Goal: Task Accomplishment & Management: Use online tool/utility

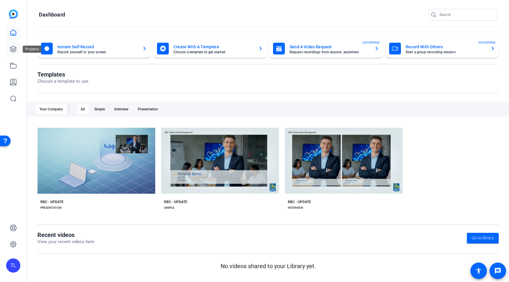
click at [17, 49] on link at bounding box center [13, 49] width 14 height 14
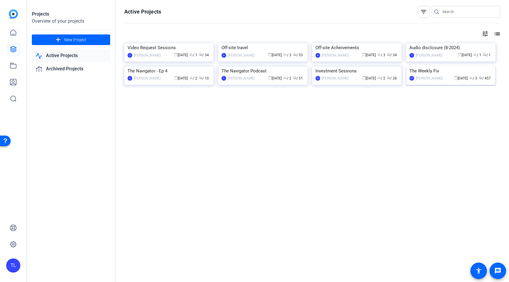
click at [432, 67] on img at bounding box center [450, 67] width 89 height 0
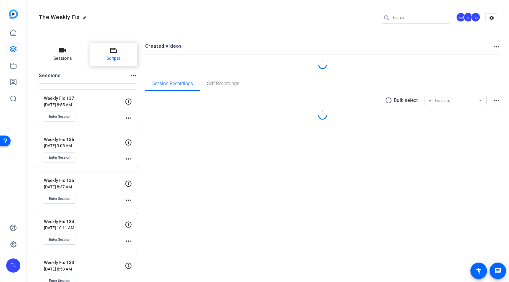
click at [117, 54] on button "Scripts" at bounding box center [113, 55] width 47 height 24
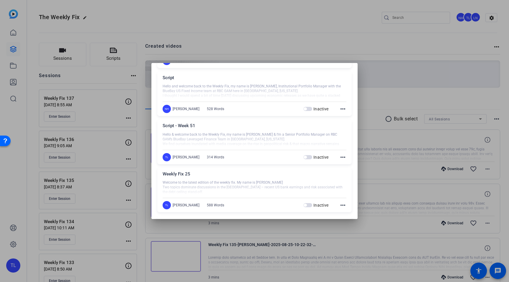
scroll to position [404, 0]
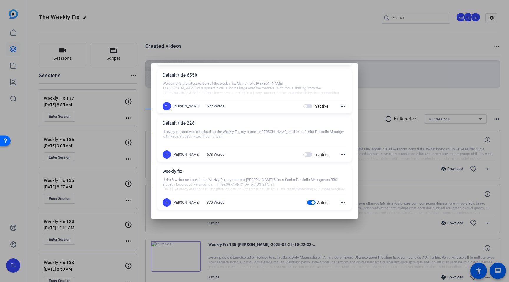
click at [343, 204] on mat-icon "more_horiz" at bounding box center [342, 202] width 7 height 7
click at [348, 211] on span "Edit" at bounding box center [356, 211] width 24 height 7
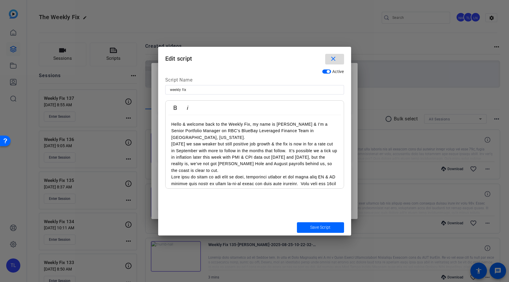
click at [334, 61] on mat-icon "close" at bounding box center [333, 58] width 7 height 7
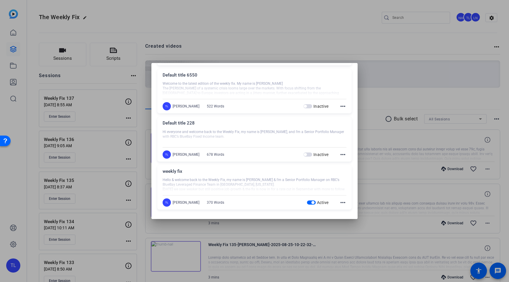
click at [239, 16] on div at bounding box center [254, 141] width 509 height 282
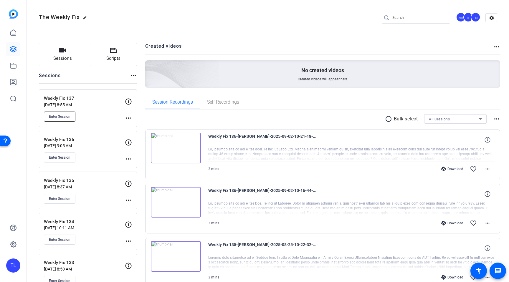
click at [64, 115] on span "Enter Session" at bounding box center [60, 116] width 22 height 5
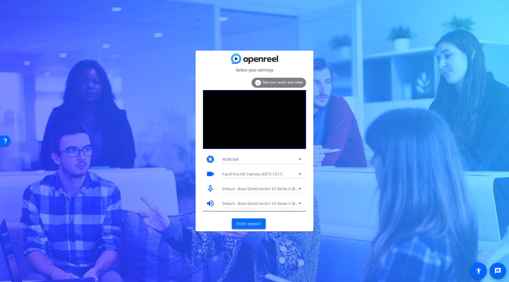
click at [248, 224] on span "Enter session" at bounding box center [249, 224] width 24 height 6
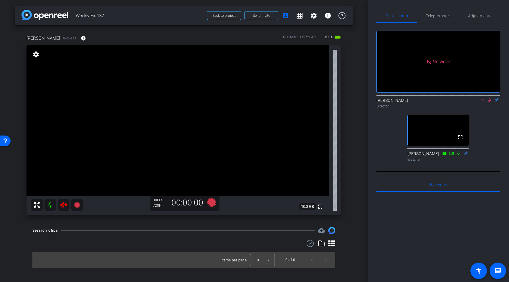
click at [490, 102] on icon at bounding box center [489, 100] width 5 height 4
click at [482, 102] on icon at bounding box center [482, 100] width 5 height 4
click at [62, 206] on icon at bounding box center [63, 205] width 6 height 6
click at [444, 16] on span "Teleprompter" at bounding box center [438, 16] width 24 height 4
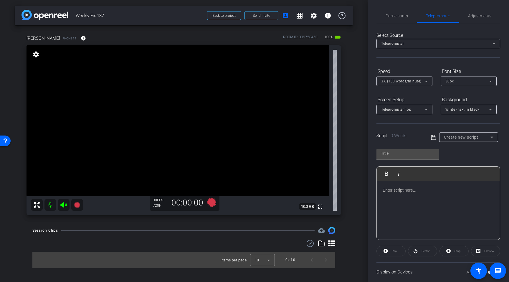
click at [420, 80] on span "3X (130 words/minute)" at bounding box center [401, 81] width 40 height 4
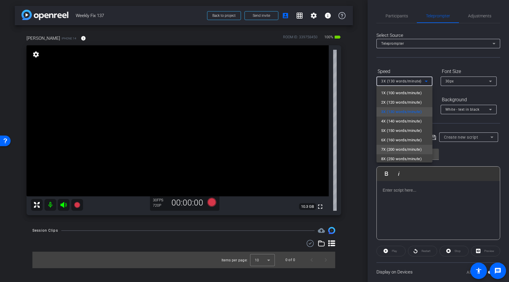
click at [410, 145] on mat-option "7X (200 words/minute)" at bounding box center [405, 149] width 56 height 9
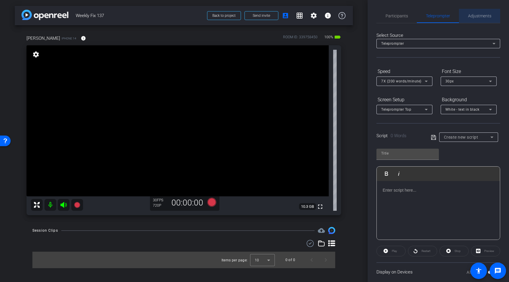
click at [486, 14] on span "Adjustments" at bounding box center [479, 16] width 23 height 4
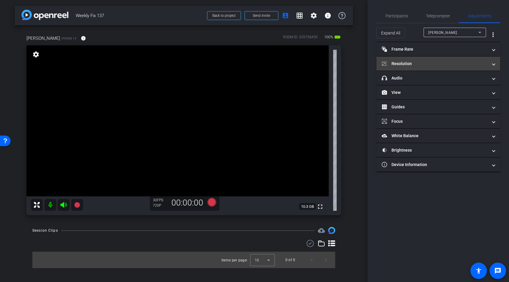
click at [454, 70] on mat-expansion-panel "Resolution navigate_before 720 1080 4k navigate_next" at bounding box center [439, 64] width 124 height 14
click at [495, 65] on mat-expansion-panel-header "Resolution" at bounding box center [439, 64] width 124 height 14
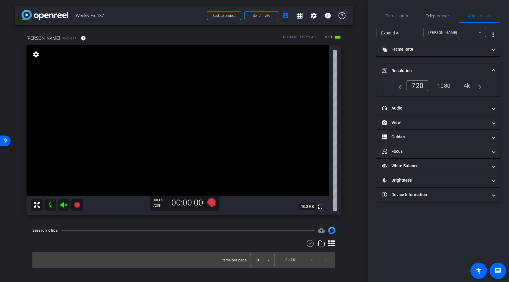
click at [439, 87] on div "1080" at bounding box center [444, 86] width 22 height 10
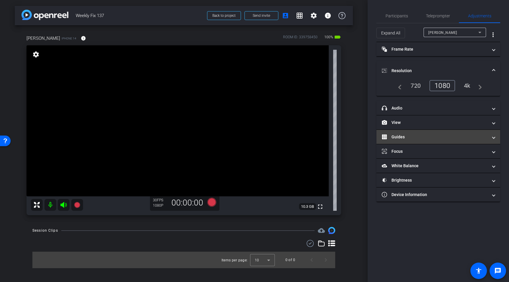
drag, startPoint x: 407, startPoint y: 141, endPoint x: 415, endPoint y: 138, distance: 7.9
click at [408, 141] on mat-expansion-panel-header "Guides" at bounding box center [439, 137] width 124 height 14
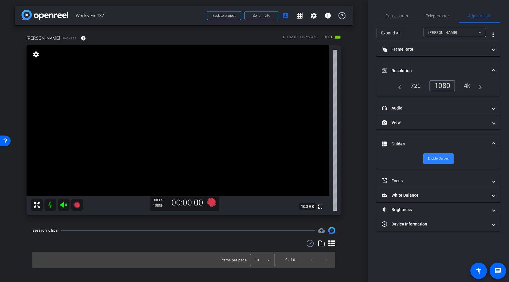
drag, startPoint x: 439, startPoint y: 159, endPoint x: 442, endPoint y: 157, distance: 3.4
click at [439, 159] on span "Enable Guides" at bounding box center [438, 158] width 21 height 9
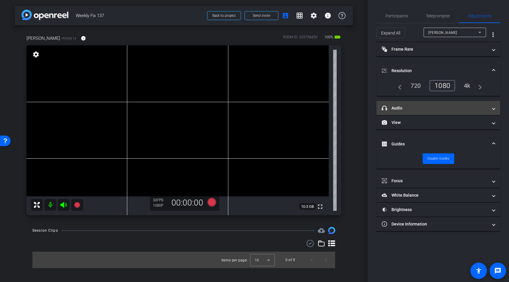
click at [410, 111] on mat-expansion-panel-header "headphone icon Audio" at bounding box center [439, 108] width 124 height 14
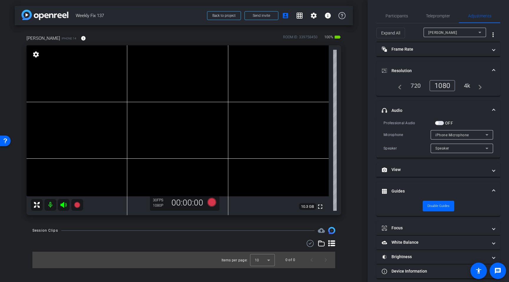
click at [441, 124] on span "button" at bounding box center [439, 123] width 9 height 4
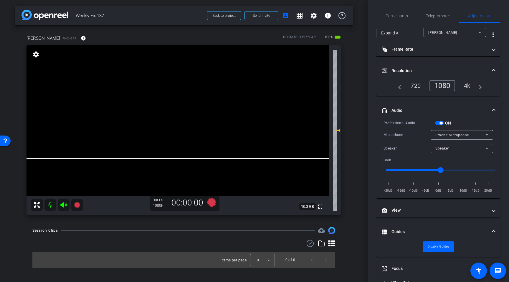
click at [442, 124] on span "button" at bounding box center [441, 123] width 3 height 3
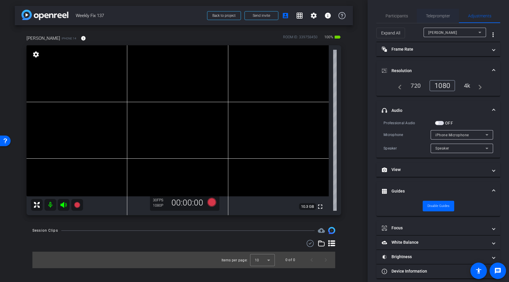
click at [437, 16] on span "Teleprompter" at bounding box center [438, 16] width 24 height 4
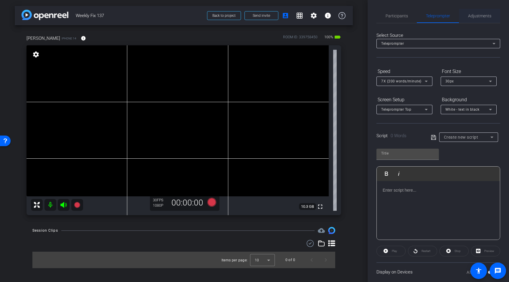
click at [476, 19] on span "Adjustments" at bounding box center [479, 16] width 23 height 14
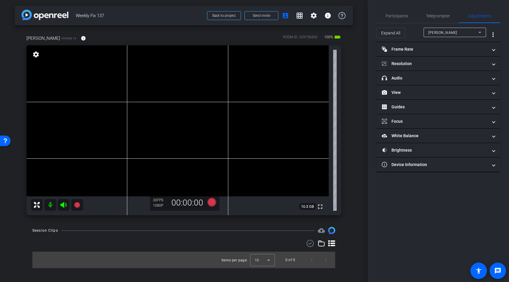
click at [424, 59] on mat-expansion-panel-header "Resolution" at bounding box center [439, 64] width 124 height 14
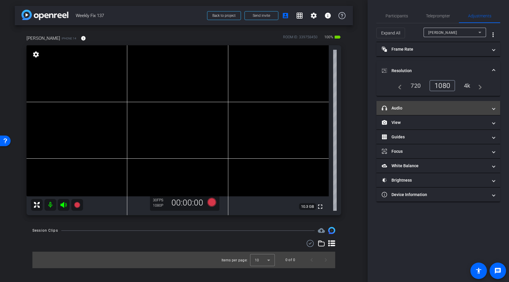
click at [422, 108] on mat-panel-title "headphone icon Audio" at bounding box center [435, 108] width 106 height 6
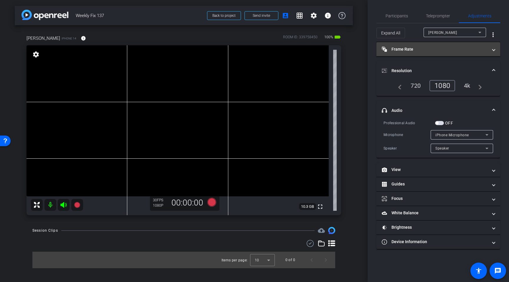
drag, startPoint x: 420, startPoint y: 53, endPoint x: 426, endPoint y: 53, distance: 5.6
click at [421, 53] on mat-expansion-panel-header "Frame Rate Frame Rate" at bounding box center [439, 49] width 124 height 14
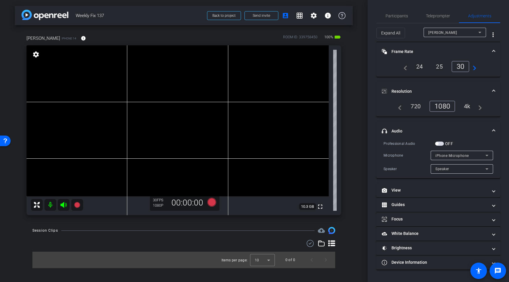
click at [422, 64] on div "24" at bounding box center [420, 67] width 16 height 10
click at [422, 48] on mat-expansion-panel-header "Frame Rate Frame Rate" at bounding box center [439, 51] width 124 height 19
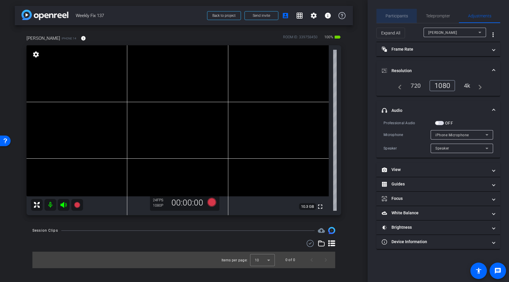
click at [395, 17] on span "Participants" at bounding box center [397, 16] width 22 height 4
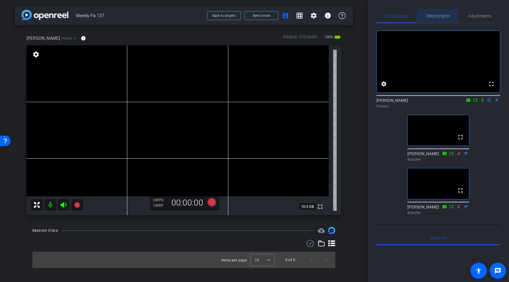
drag, startPoint x: 436, startPoint y: 13, endPoint x: 444, endPoint y: 14, distance: 8.6
click at [436, 13] on span "Teleprompter" at bounding box center [438, 16] width 24 height 14
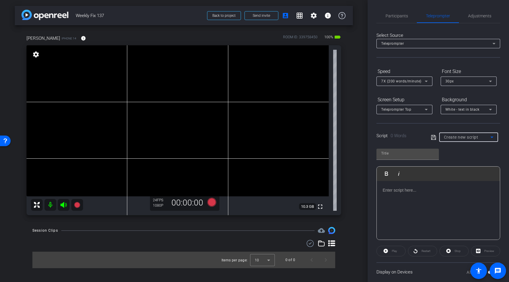
click at [463, 136] on span "Create new script" at bounding box center [461, 137] width 34 height 5
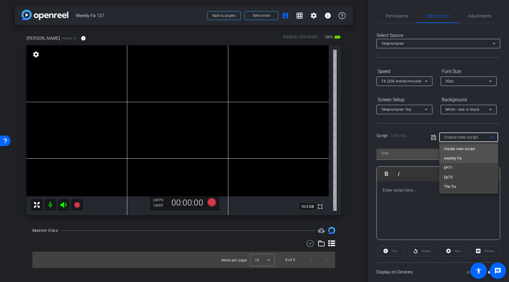
click at [480, 157] on mat-option "weekly fix" at bounding box center [468, 158] width 59 height 9
type input "weekly fix"
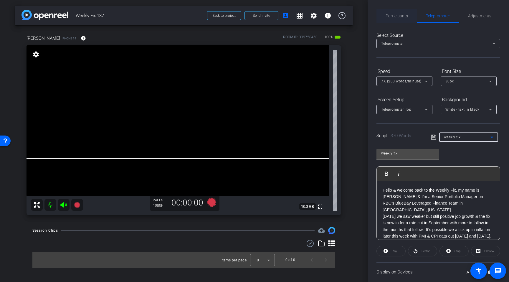
click at [393, 19] on span "Participants" at bounding box center [397, 16] width 22 height 14
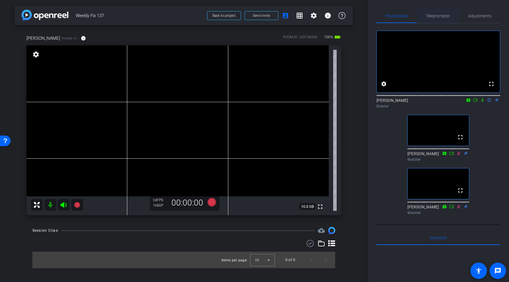
click at [434, 19] on span "Teleprompter" at bounding box center [438, 16] width 24 height 14
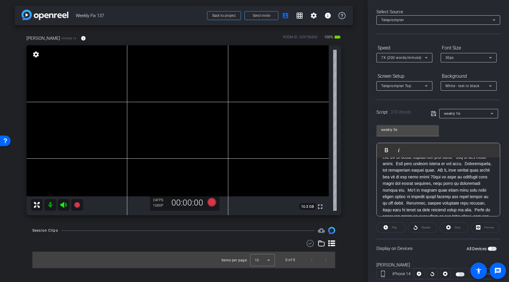
scroll to position [28, 0]
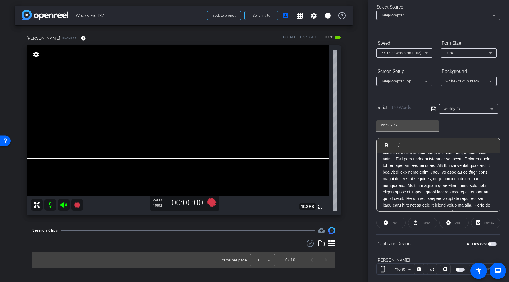
click at [493, 245] on span "button" at bounding box center [492, 244] width 9 height 4
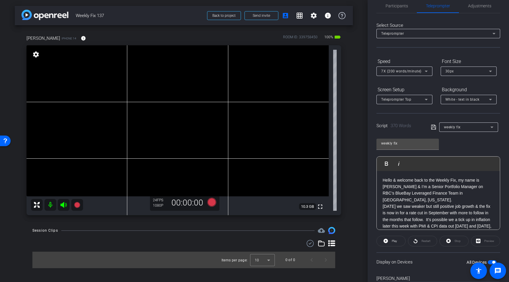
scroll to position [0, 0]
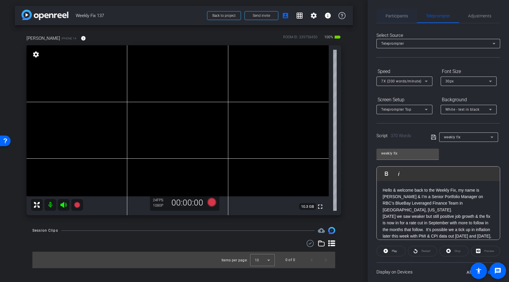
click at [394, 19] on span "Participants" at bounding box center [397, 16] width 22 height 14
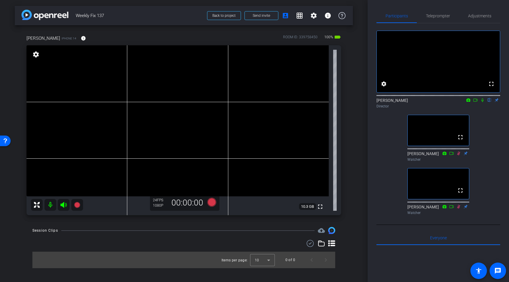
click at [482, 102] on icon at bounding box center [482, 100] width 5 height 4
click at [63, 206] on icon at bounding box center [63, 205] width 6 height 6
click at [214, 204] on icon at bounding box center [211, 202] width 9 height 9
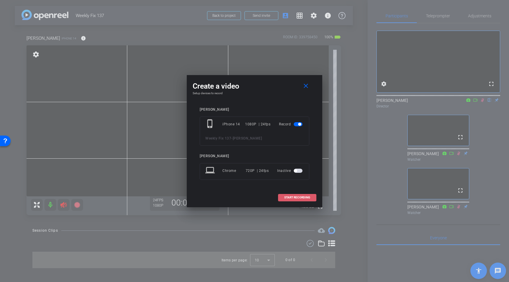
click at [286, 199] on span "START RECORDING" at bounding box center [297, 197] width 26 height 3
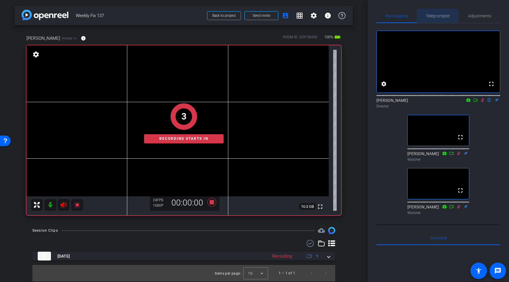
click at [439, 18] on span "Teleprompter" at bounding box center [438, 16] width 24 height 4
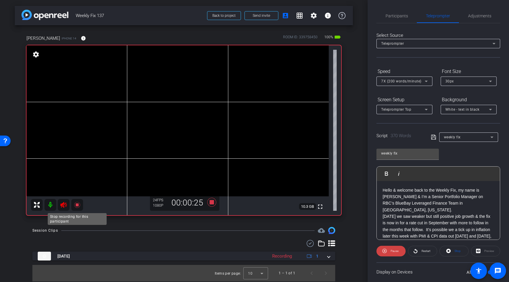
click at [77, 204] on icon at bounding box center [77, 205] width 6 height 6
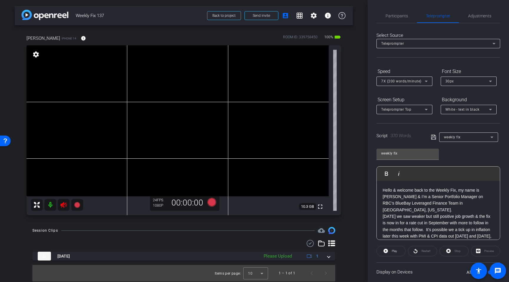
click at [61, 205] on icon at bounding box center [63, 205] width 6 height 6
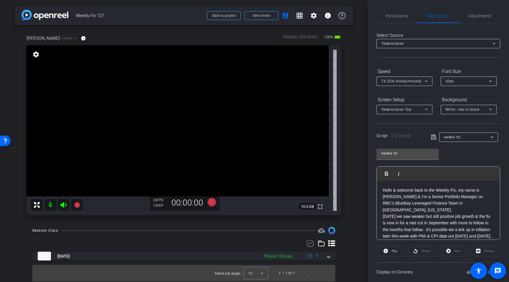
click at [420, 199] on p "Hello & welcome back to the Weekly Fix, my name is [PERSON_NAME] & I’m a Senior…" at bounding box center [438, 200] width 111 height 27
click at [419, 204] on p "Hello & welcome back to the Weekly Fix, my name is [PERSON_NAME] & I’m a Senior…" at bounding box center [438, 200] width 111 height 27
click at [435, 138] on icon at bounding box center [433, 137] width 5 height 7
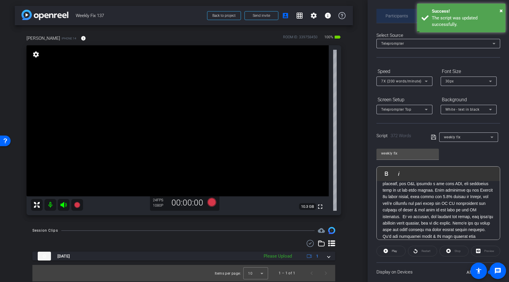
click at [398, 16] on span "Participants" at bounding box center [397, 16] width 22 height 4
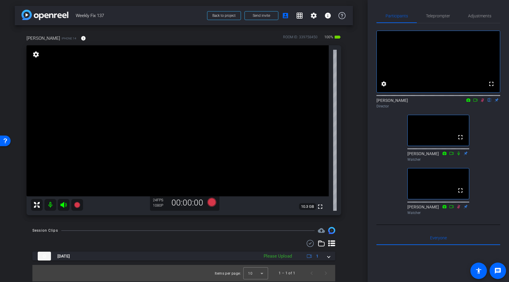
click at [481, 102] on icon at bounding box center [482, 100] width 5 height 4
click at [431, 17] on span "Teleprompter" at bounding box center [438, 16] width 24 height 4
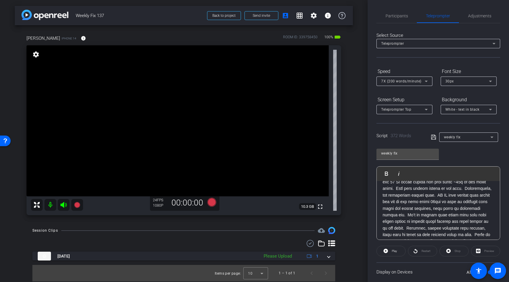
scroll to position [0, 0]
click at [473, 15] on span "Adjustments" at bounding box center [479, 16] width 23 height 4
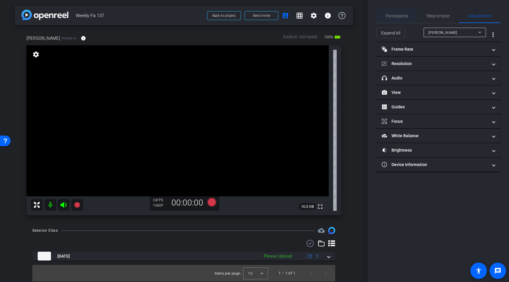
click at [398, 14] on span "Participants" at bounding box center [397, 16] width 22 height 4
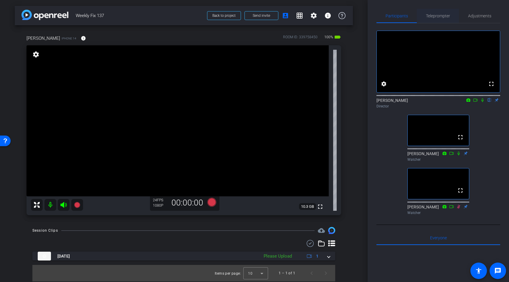
click at [438, 18] on span "Teleprompter" at bounding box center [438, 16] width 24 height 14
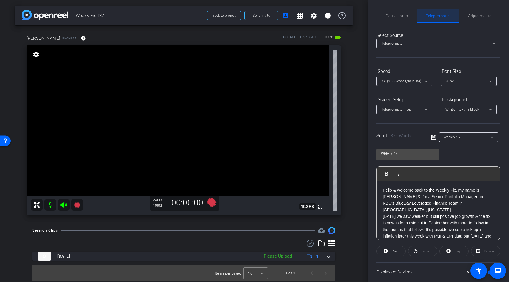
scroll to position [0, 0]
click at [404, 14] on span "Participants" at bounding box center [397, 16] width 22 height 4
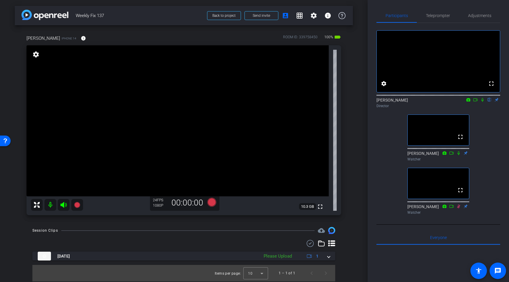
click at [483, 102] on icon at bounding box center [482, 100] width 5 height 4
click at [62, 206] on icon at bounding box center [63, 205] width 6 height 6
click at [63, 207] on icon at bounding box center [63, 205] width 6 height 6
click at [211, 202] on icon at bounding box center [211, 202] width 9 height 9
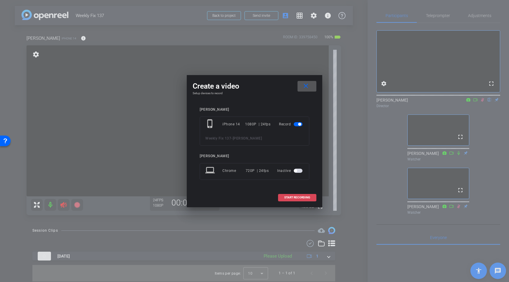
click at [286, 199] on span "START RECORDING" at bounding box center [297, 197] width 26 height 3
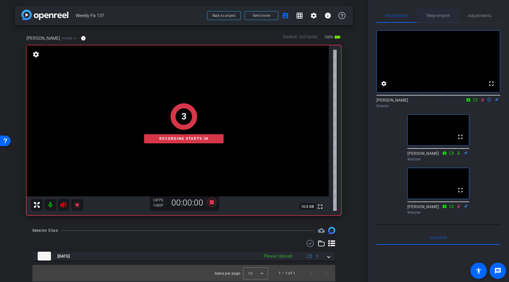
click at [431, 16] on span "Teleprompter" at bounding box center [438, 16] width 24 height 4
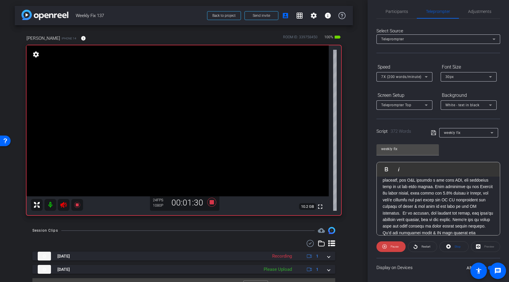
scroll to position [184, 0]
click at [65, 205] on icon at bounding box center [63, 205] width 7 height 7
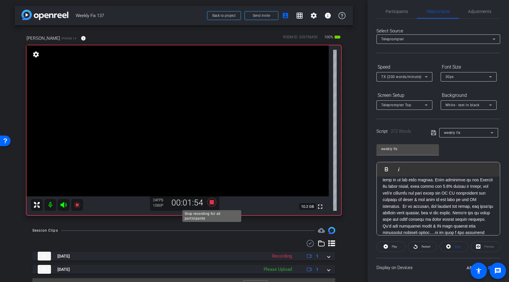
click at [213, 203] on icon at bounding box center [211, 202] width 9 height 9
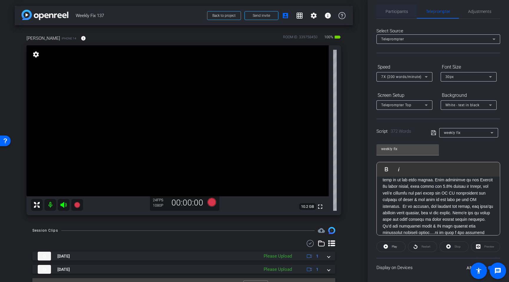
click at [393, 12] on span "Participants" at bounding box center [397, 11] width 22 height 4
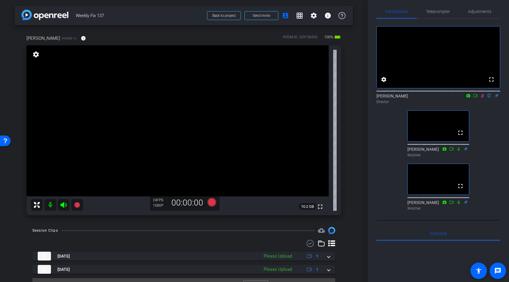
click at [483, 98] on icon at bounding box center [482, 96] width 5 height 4
click at [63, 207] on icon at bounding box center [63, 205] width 6 height 6
click at [210, 204] on icon at bounding box center [211, 202] width 9 height 9
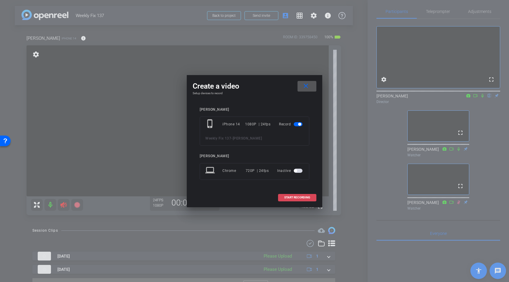
click at [291, 197] on span "START RECORDING" at bounding box center [297, 197] width 26 height 3
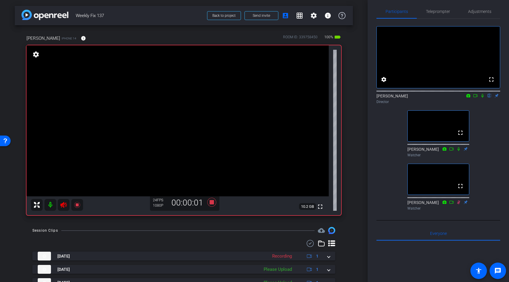
click at [483, 98] on icon at bounding box center [482, 96] width 5 height 4
click at [441, 12] on span "Teleprompter" at bounding box center [438, 11] width 24 height 4
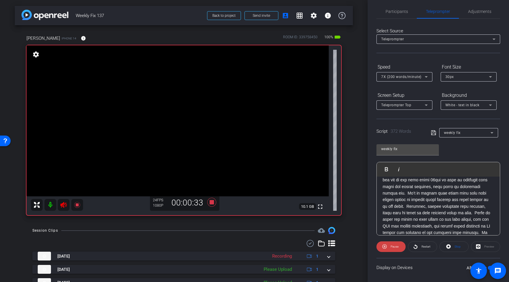
scroll to position [124, 0]
click at [66, 208] on icon at bounding box center [63, 205] width 7 height 7
click at [78, 205] on icon at bounding box center [77, 205] width 6 height 6
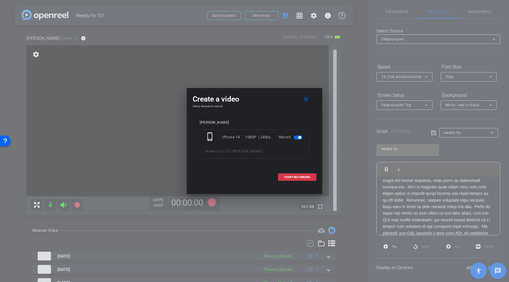
click at [121, 164] on div at bounding box center [254, 141] width 509 height 282
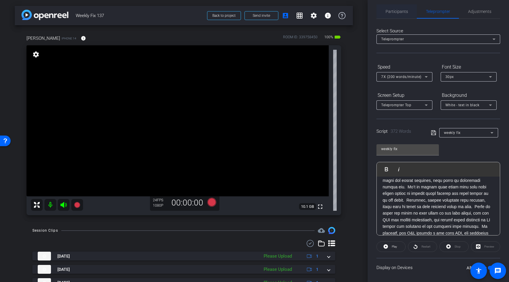
click at [403, 14] on span "Participants" at bounding box center [397, 11] width 22 height 14
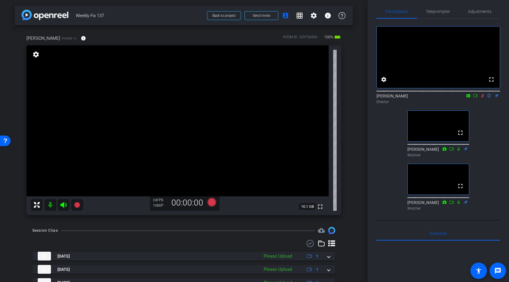
click at [483, 105] on div "[PERSON_NAME] flip Director" at bounding box center [439, 98] width 124 height 11
click at [483, 98] on icon at bounding box center [482, 96] width 3 height 4
click at [433, 15] on span "Teleprompter" at bounding box center [438, 11] width 24 height 14
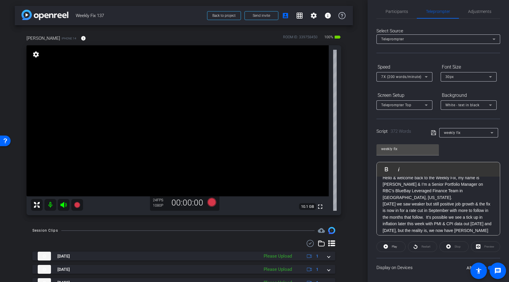
scroll to position [0, 0]
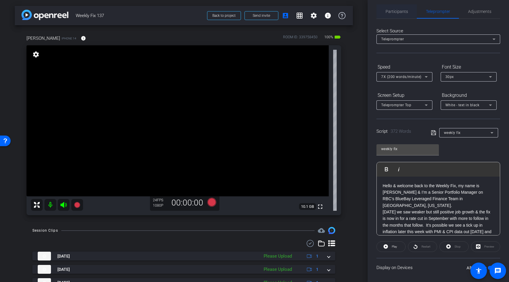
click at [397, 13] on span "Participants" at bounding box center [397, 11] width 22 height 4
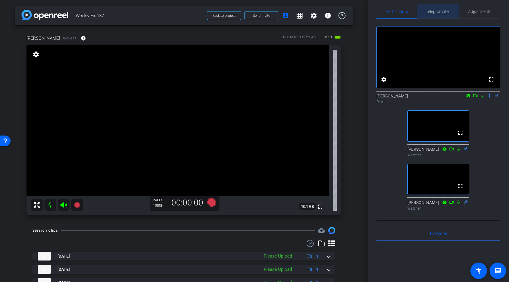
click at [436, 12] on span "Teleprompter" at bounding box center [438, 11] width 24 height 4
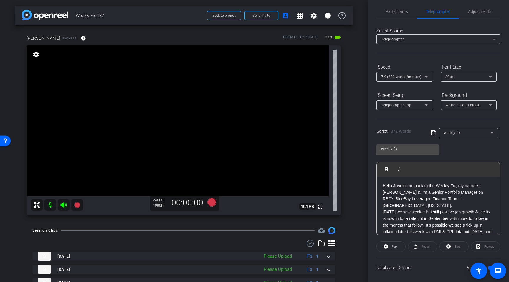
click at [63, 206] on icon at bounding box center [63, 205] width 6 height 6
click at [212, 204] on icon at bounding box center [211, 202] width 9 height 9
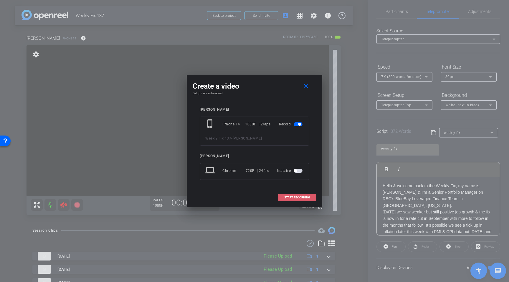
click at [288, 197] on span "START RECORDING" at bounding box center [297, 197] width 26 height 3
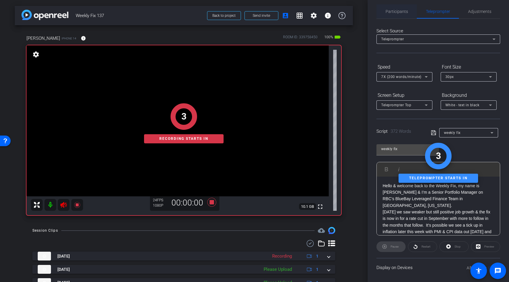
click at [404, 12] on span "Participants" at bounding box center [397, 11] width 22 height 4
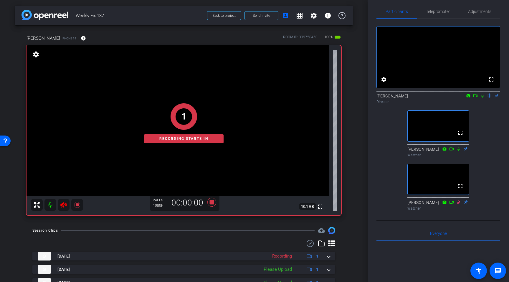
click at [483, 98] on icon at bounding box center [482, 96] width 5 height 4
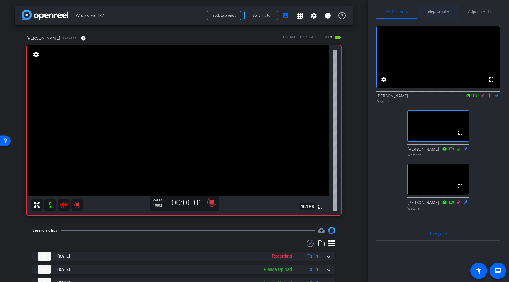
click at [433, 13] on span "Teleprompter" at bounding box center [438, 11] width 24 height 4
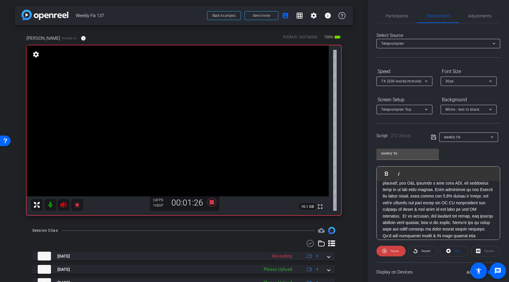
scroll to position [184, 0]
click at [64, 206] on icon at bounding box center [63, 205] width 6 height 6
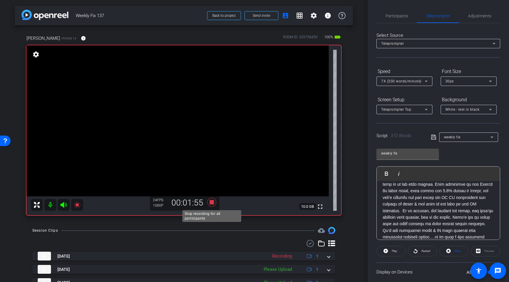
click at [212, 203] on icon at bounding box center [211, 202] width 9 height 9
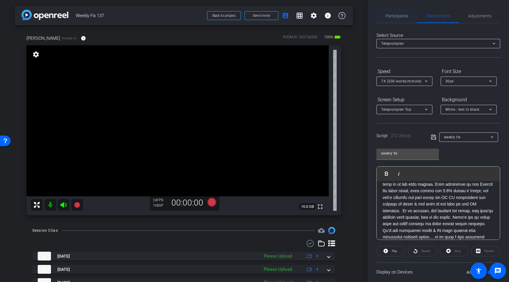
click at [401, 16] on span "Participants" at bounding box center [397, 16] width 22 height 4
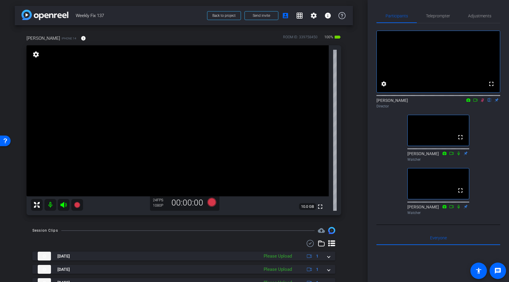
click at [482, 102] on icon at bounding box center [482, 100] width 5 height 4
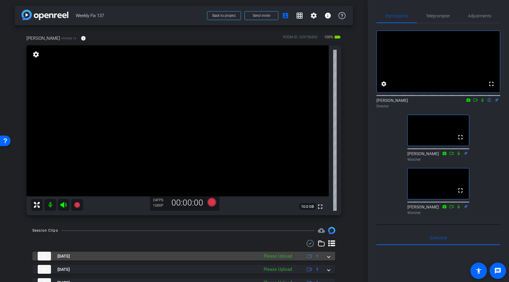
click at [328, 259] on span at bounding box center [329, 256] width 2 height 6
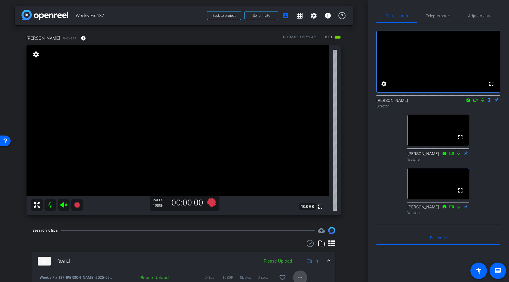
click at [301, 279] on mat-icon "more_horiz" at bounding box center [300, 277] width 7 height 7
click at [305, 252] on span "Upload" at bounding box center [310, 250] width 24 height 7
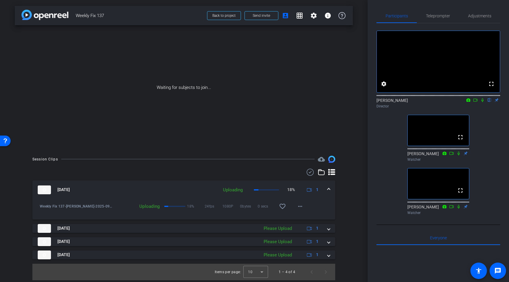
scroll to position [0, 0]
click at [438, 16] on span "Teleprompter" at bounding box center [438, 16] width 24 height 4
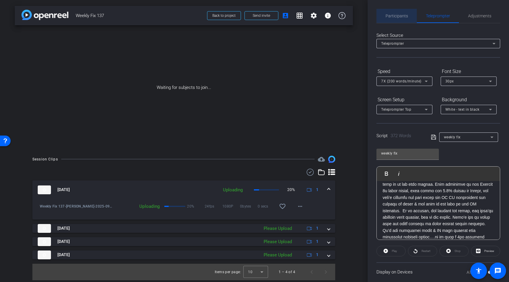
click at [404, 18] on span "Participants" at bounding box center [397, 16] width 22 height 4
click at [403, 17] on span "Participants" at bounding box center [397, 16] width 22 height 4
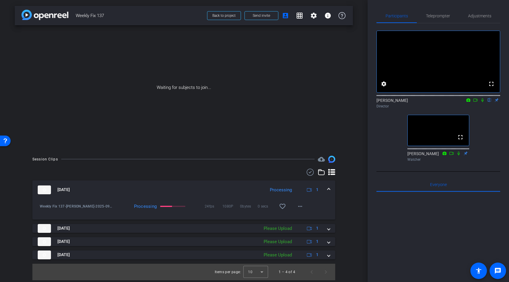
click at [482, 102] on icon at bounding box center [482, 100] width 2 height 4
click at [476, 102] on icon at bounding box center [475, 100] width 5 height 4
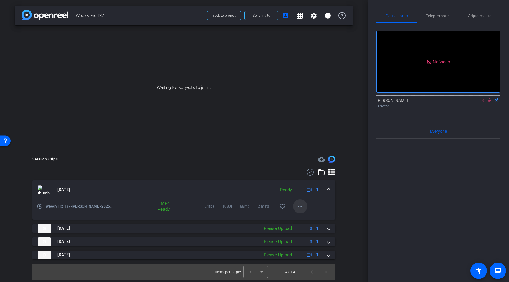
click at [303, 206] on mat-icon "more_horiz" at bounding box center [300, 206] width 7 height 7
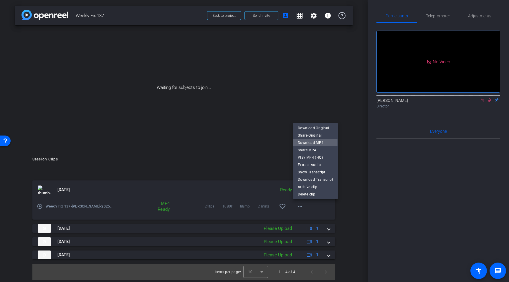
click at [314, 143] on span "Download MP4" at bounding box center [315, 142] width 35 height 7
